Goal: Information Seeking & Learning: Learn about a topic

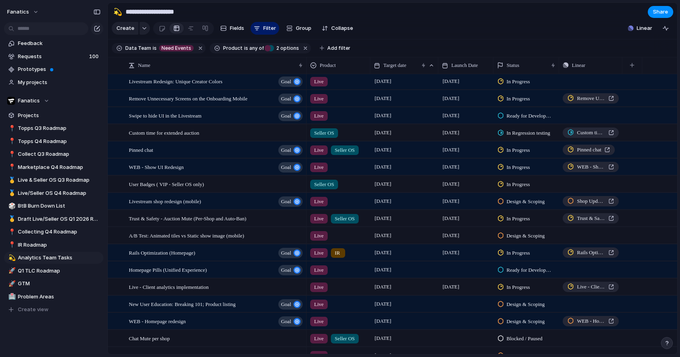
scroll to position [215, 0]
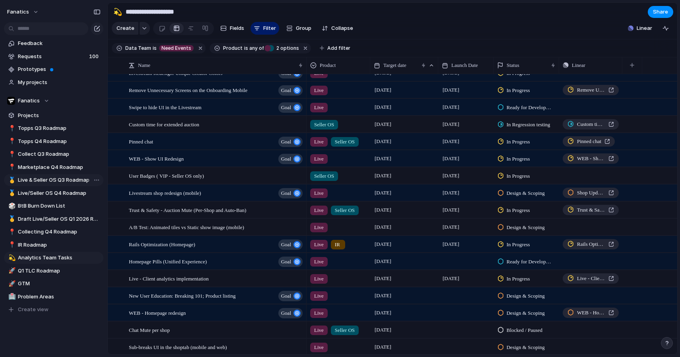
click at [75, 184] on link "🥇 Live & Seller OS Q3 Roadmap" at bounding box center [53, 180] width 99 height 12
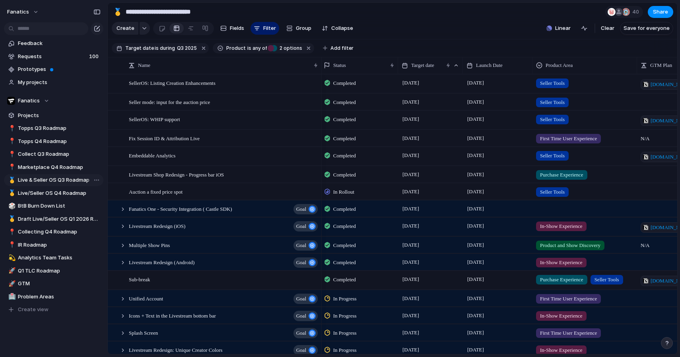
click at [38, 185] on div "🥇 Live & Seller OS Q3 Roadmap" at bounding box center [53, 180] width 99 height 12
click at [38, 193] on span "Live/Seller OS Q4 Roadmap" at bounding box center [59, 193] width 83 height 8
type input "**********"
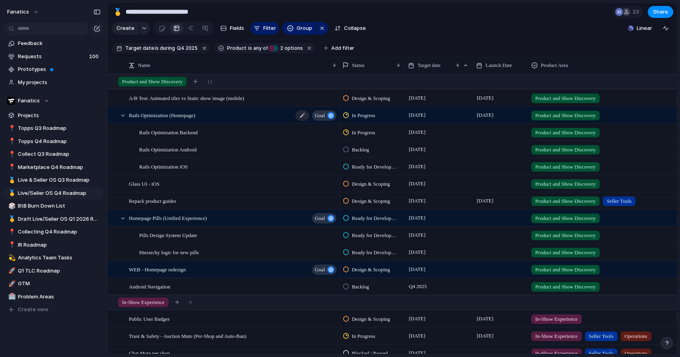
click at [220, 117] on div "Rails Optimization (Homepage) goal" at bounding box center [233, 115] width 209 height 16
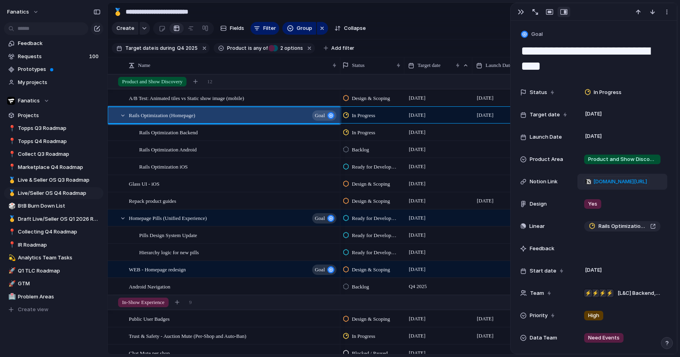
click at [611, 185] on span "[DOMAIN_NAME][URL]" at bounding box center [621, 181] width 54 height 8
